Goal: Task Accomplishment & Management: Complete application form

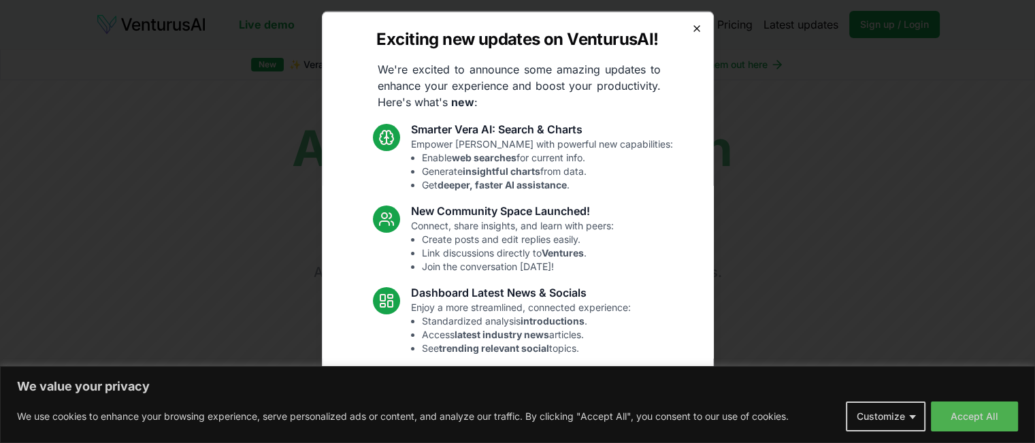
click at [694, 26] on icon "button" at bounding box center [696, 27] width 5 height 5
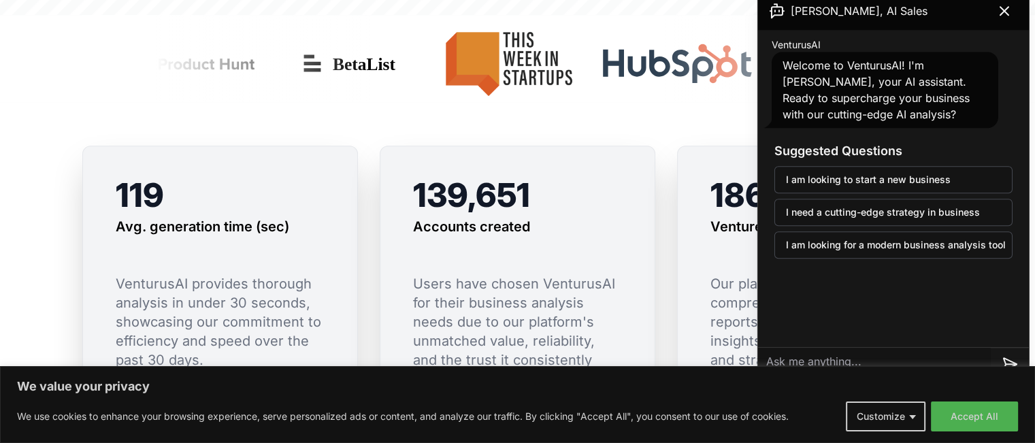
scroll to position [1020, 0]
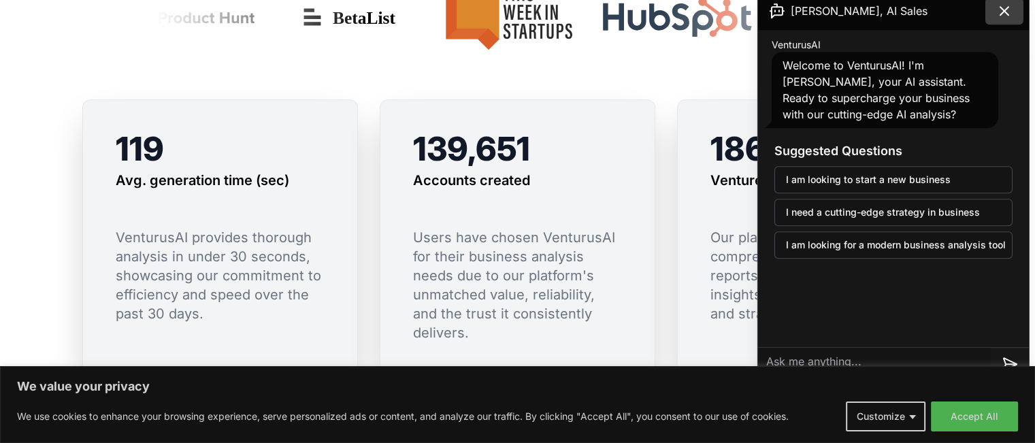
click at [994, 16] on button at bounding box center [1004, 10] width 38 height 27
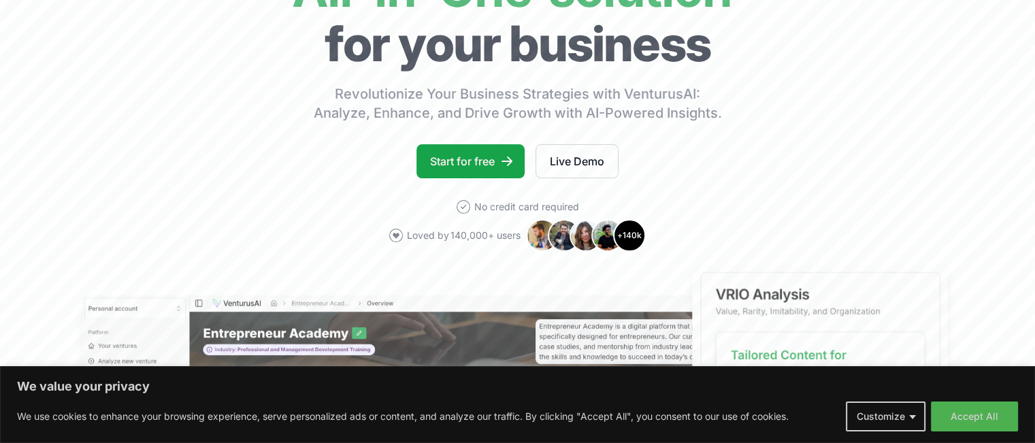
scroll to position [136, 0]
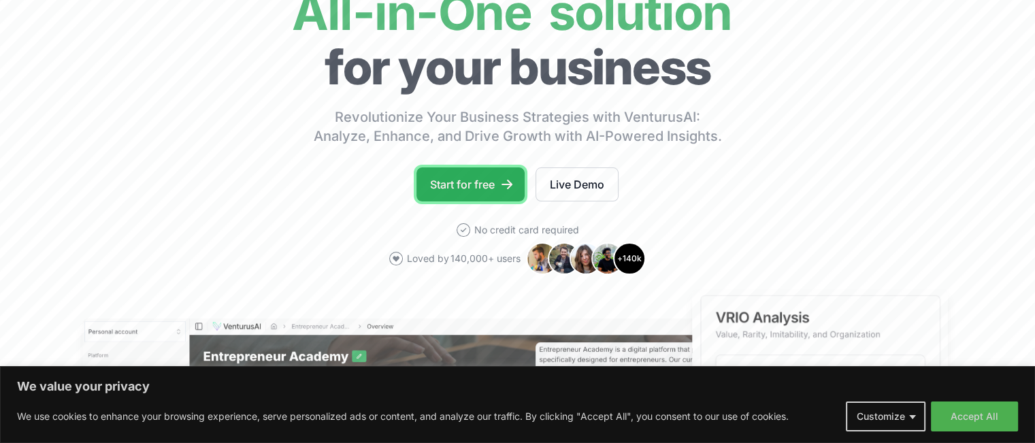
click at [487, 177] on link "Start for free" at bounding box center [470, 184] width 108 height 34
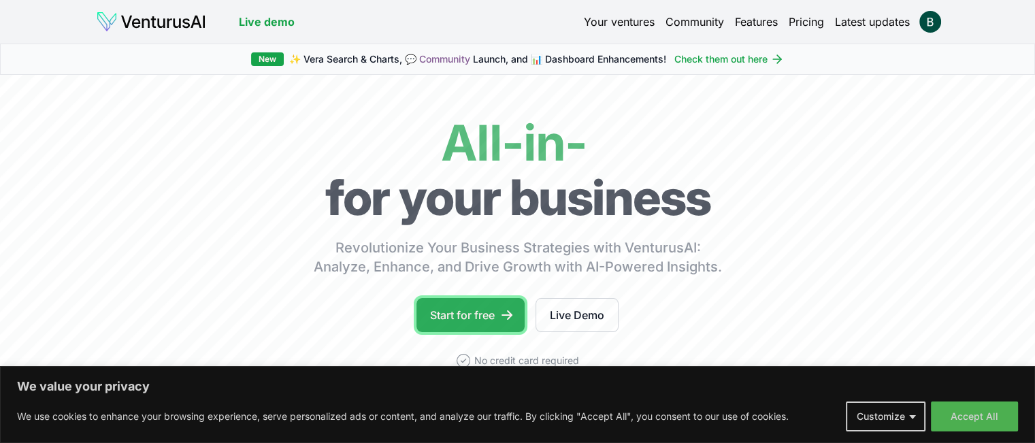
click at [488, 312] on link "Start for free" at bounding box center [470, 315] width 108 height 34
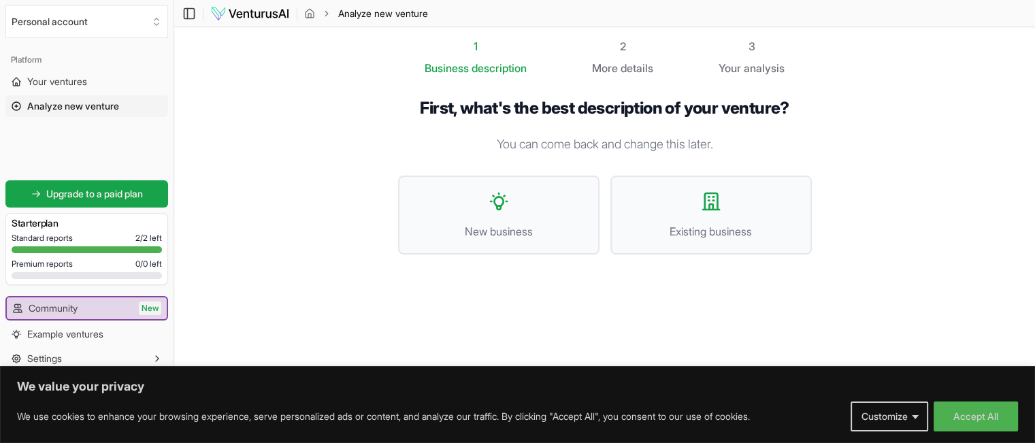
click at [624, 65] on span "details" at bounding box center [636, 68] width 33 height 14
click at [635, 199] on button "Existing business" at bounding box center [710, 214] width 201 height 79
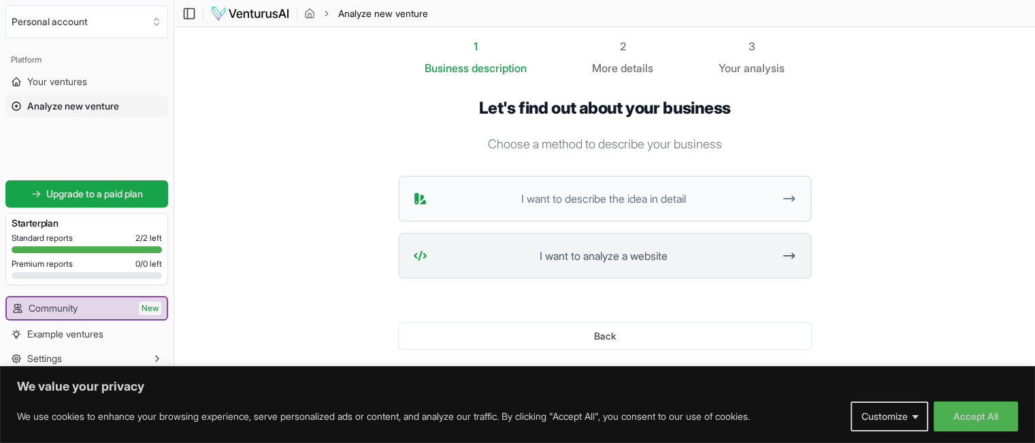
click at [713, 252] on span "I want to analyze a website" at bounding box center [603, 256] width 341 height 16
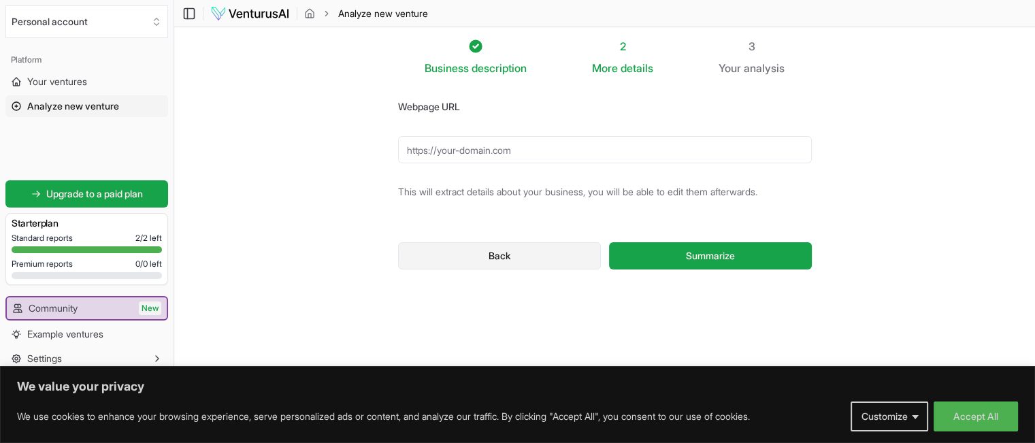
click at [578, 254] on button "Back" at bounding box center [499, 255] width 203 height 27
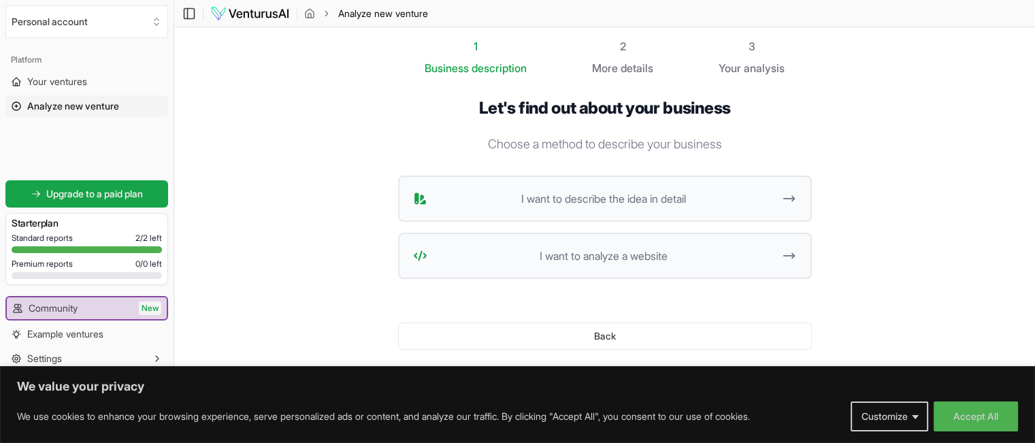
click at [567, 320] on div "Back" at bounding box center [605, 336] width 414 height 71
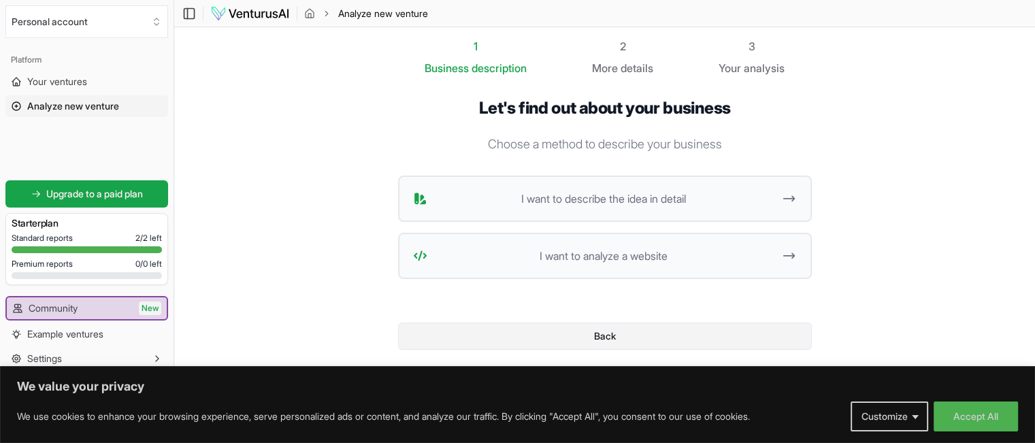
click at [567, 327] on button "Back" at bounding box center [605, 335] width 414 height 27
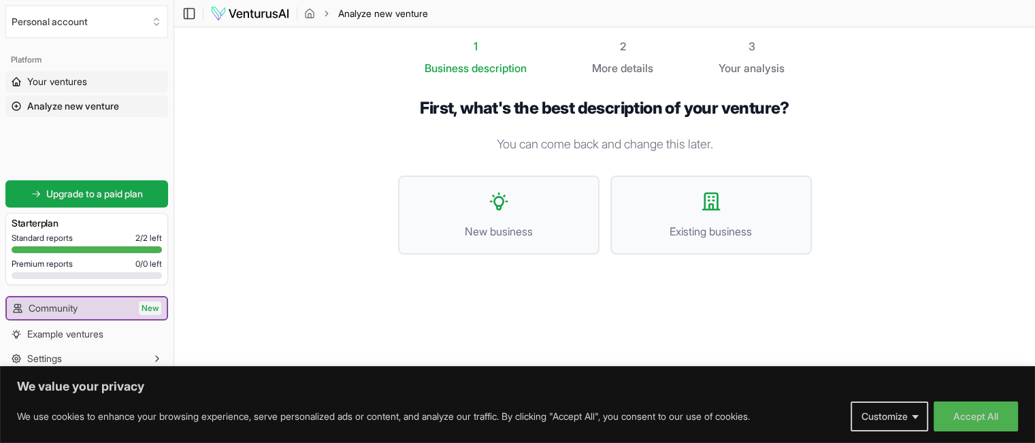
click at [69, 78] on span "Your ventures" at bounding box center [57, 82] width 60 height 14
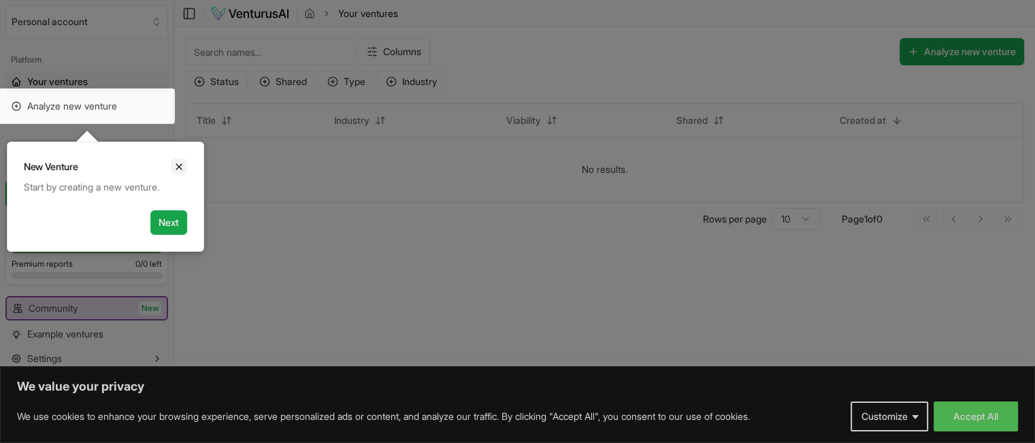
click at [182, 161] on icon "Close" at bounding box center [178, 166] width 11 height 11
